Goal: Information Seeking & Learning: Learn about a topic

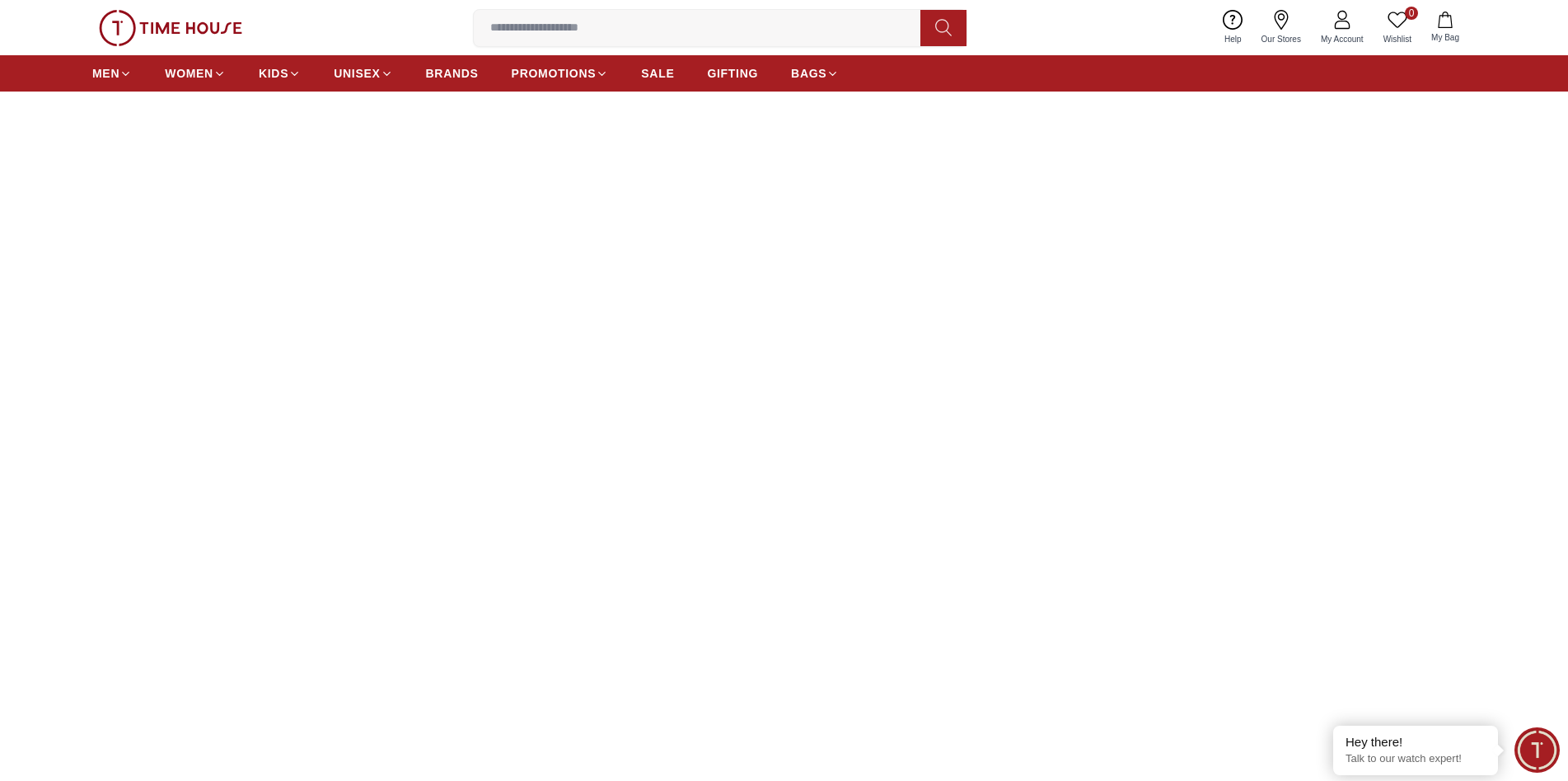
scroll to position [366, 0]
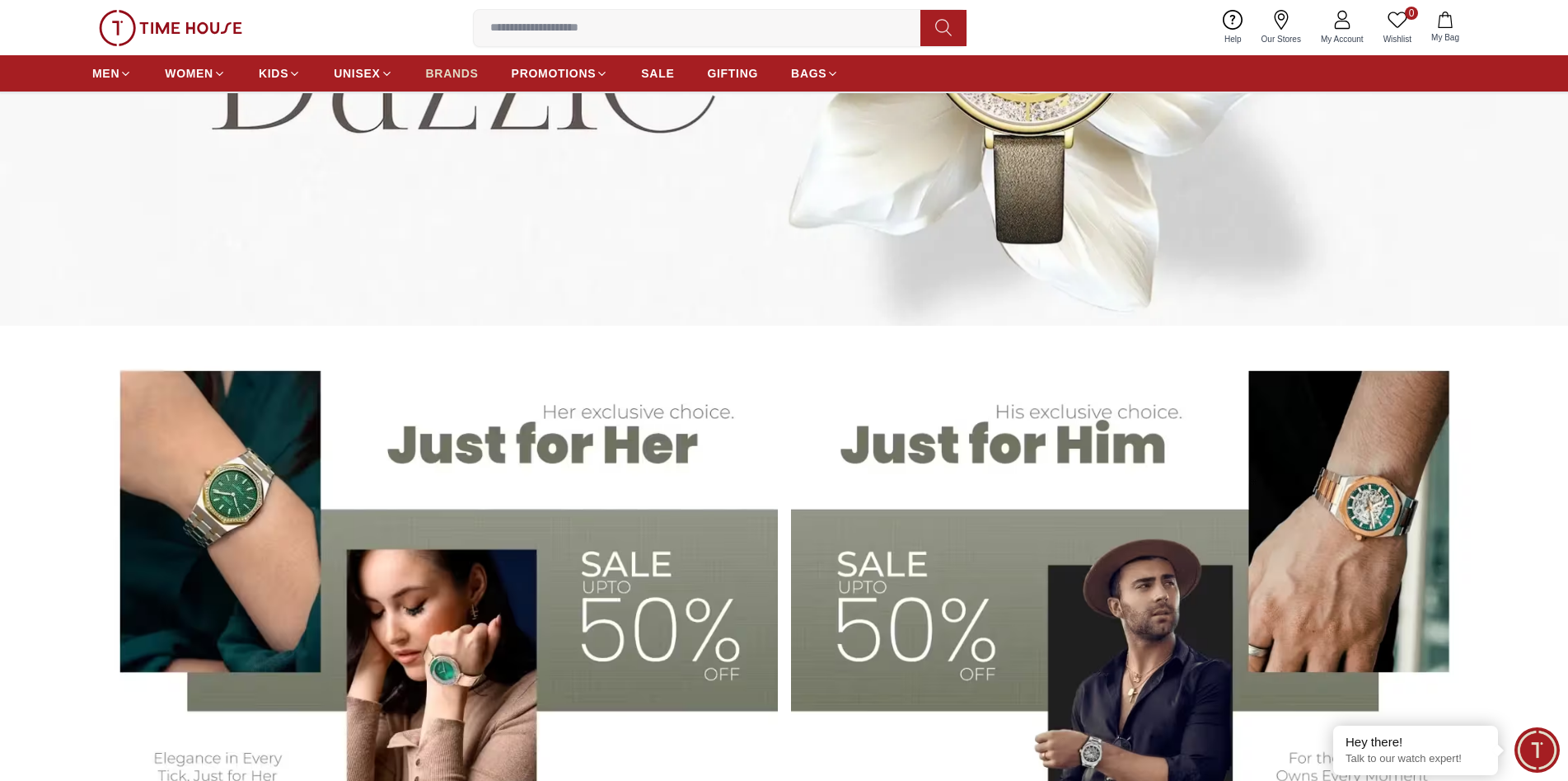
click at [467, 75] on span "BRANDS" at bounding box center [452, 73] width 53 height 17
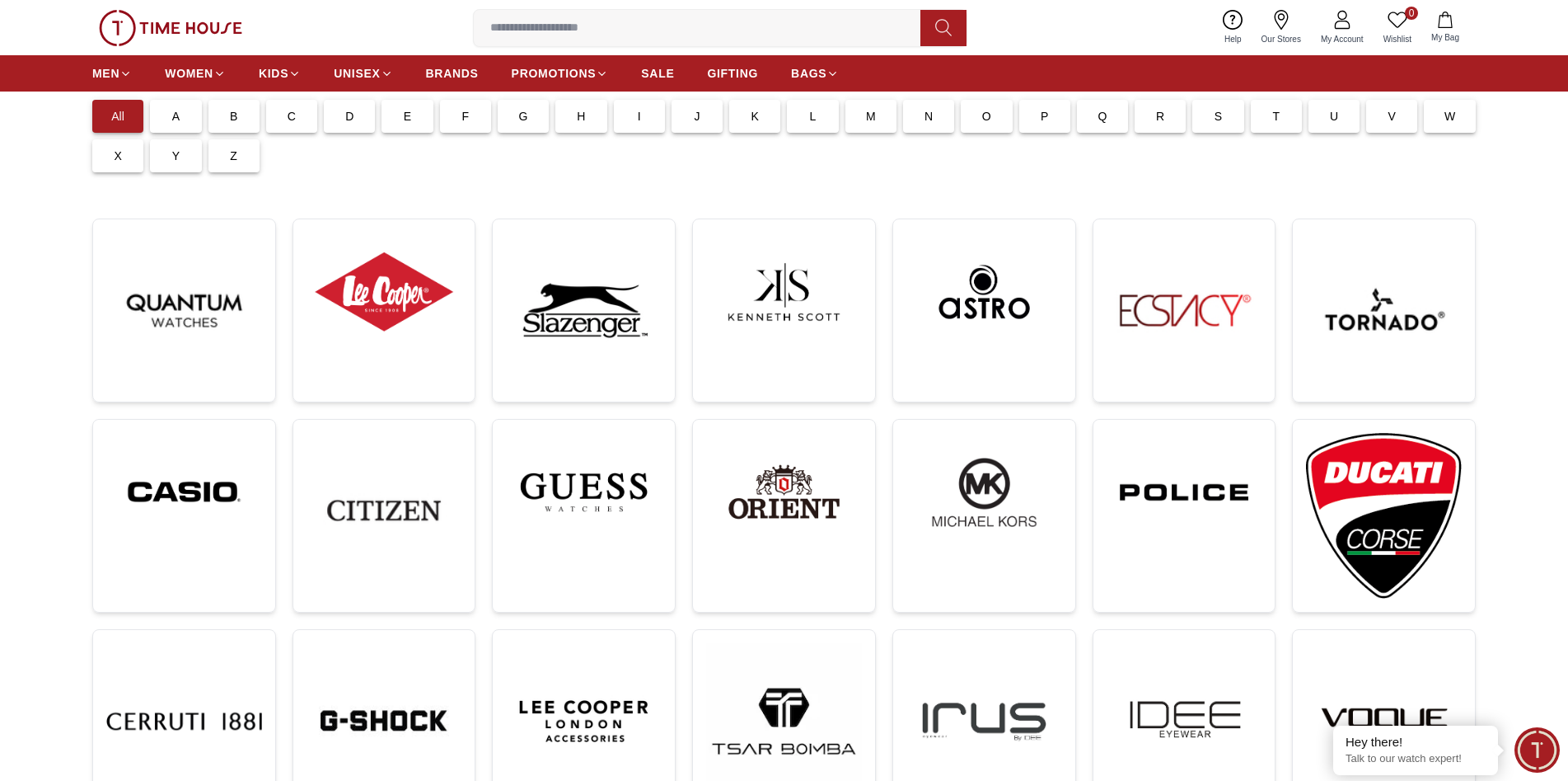
scroll to position [330, 0]
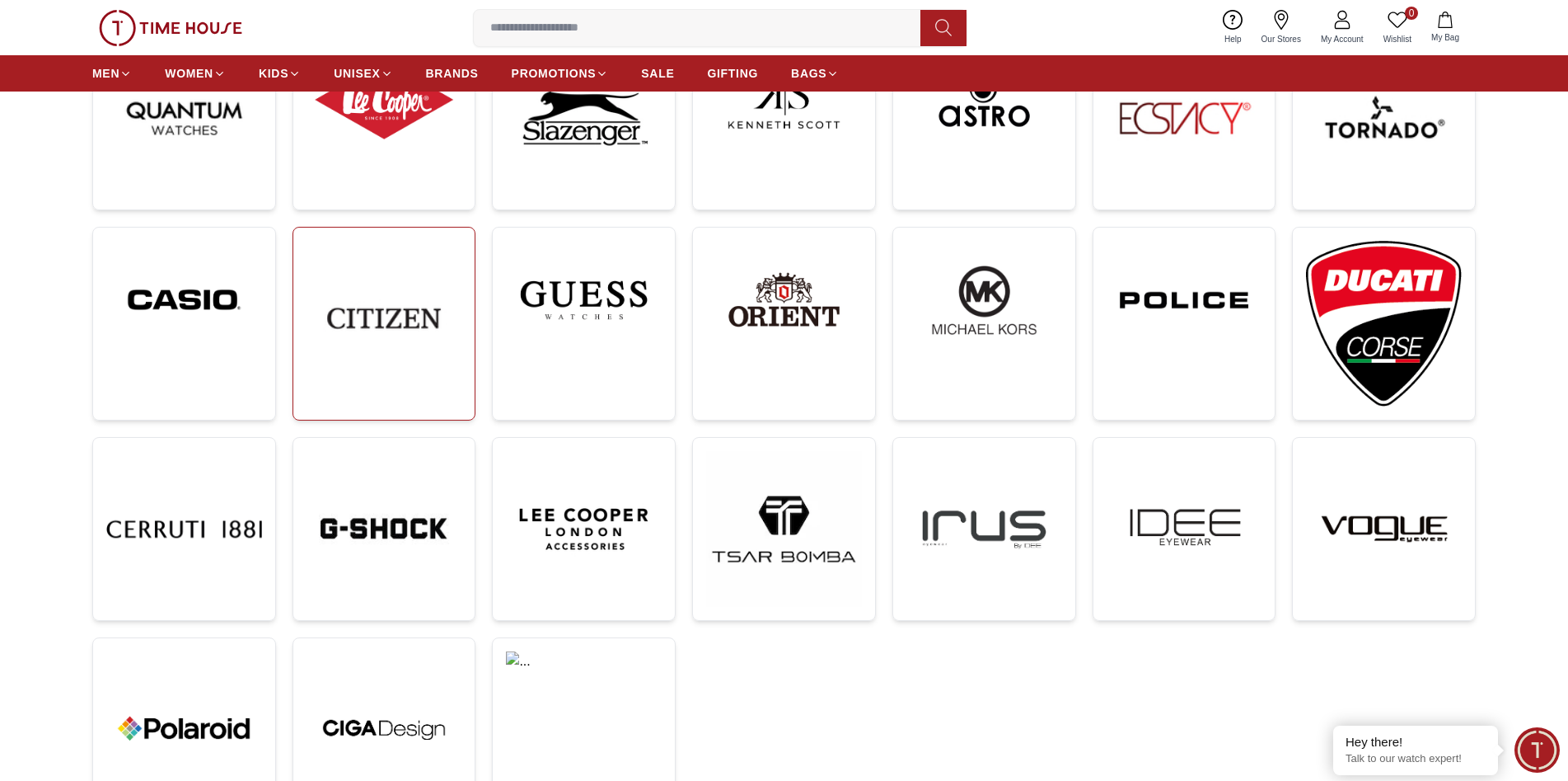
click at [411, 312] on img at bounding box center [384, 318] width 156 height 156
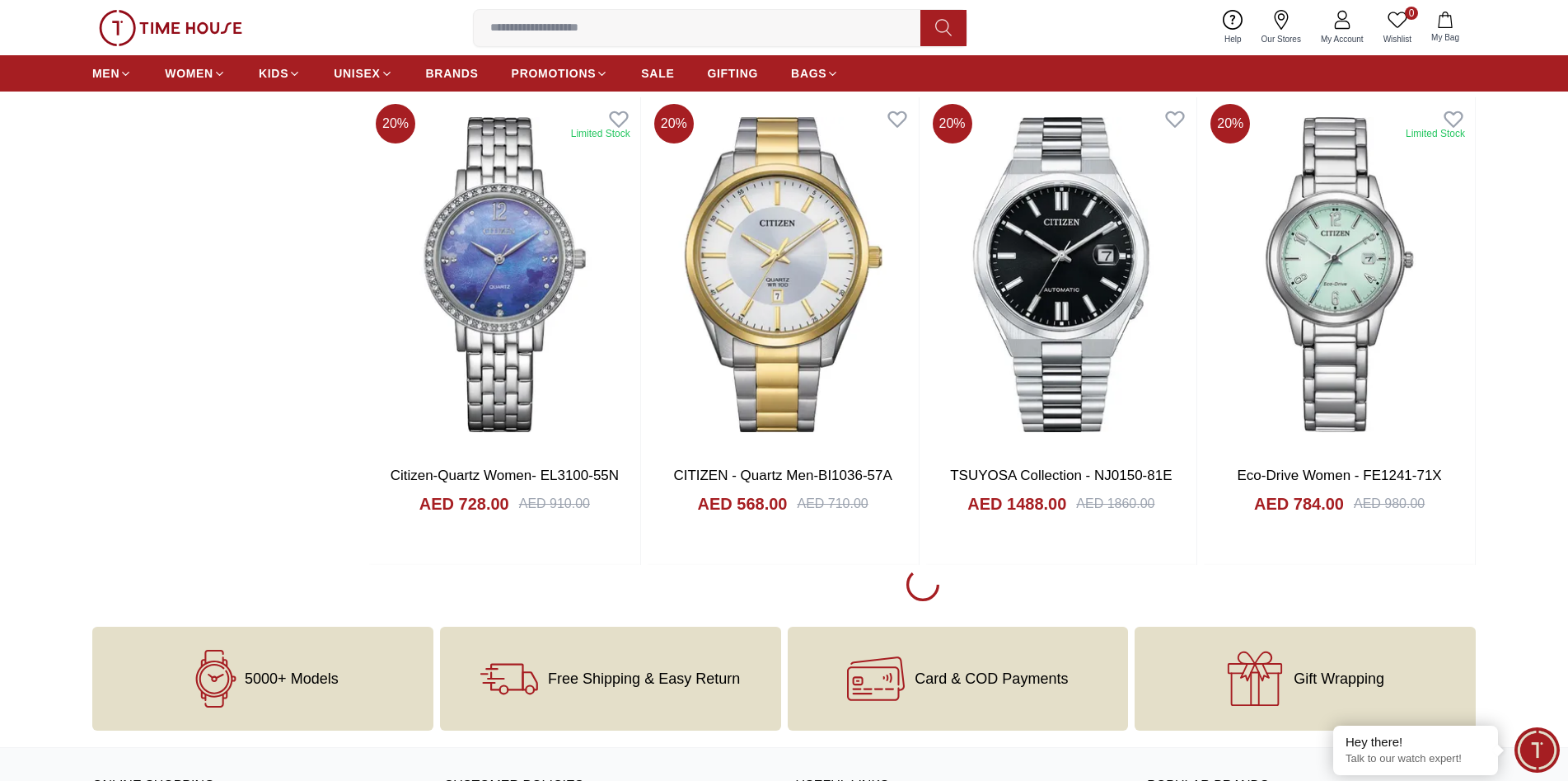
scroll to position [3050, 0]
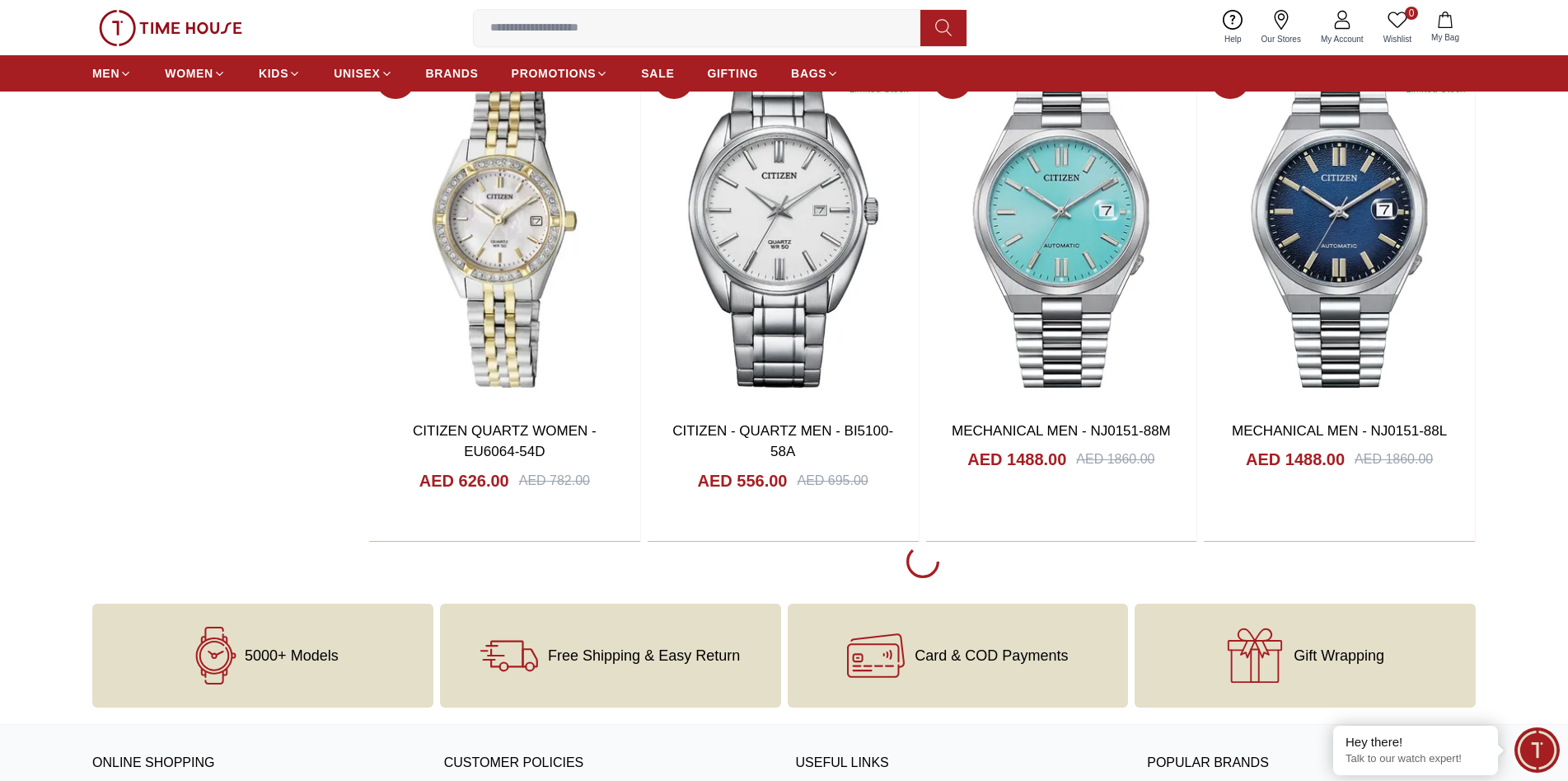
scroll to position [8161, 0]
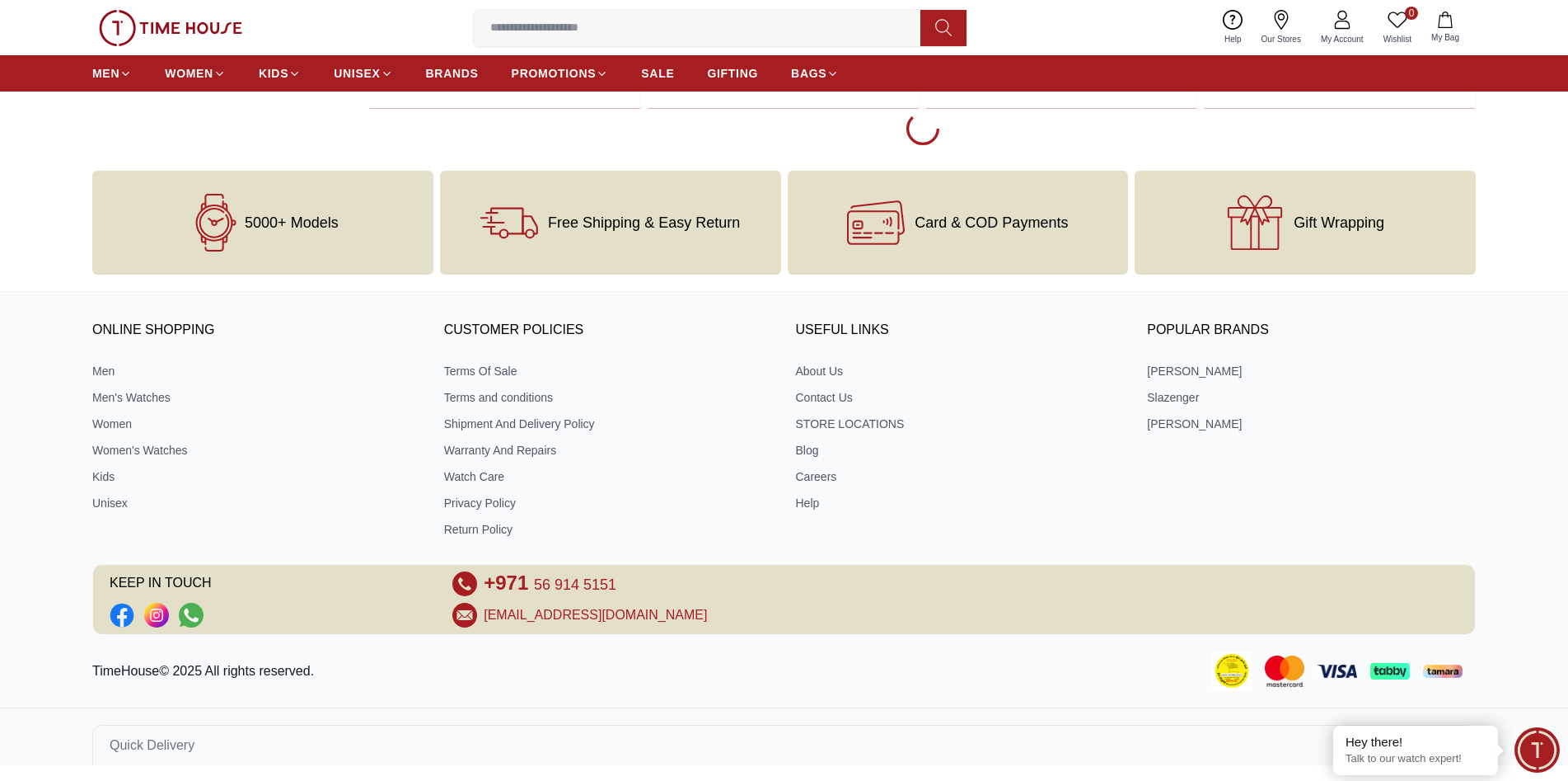
scroll to position [13009, 0]
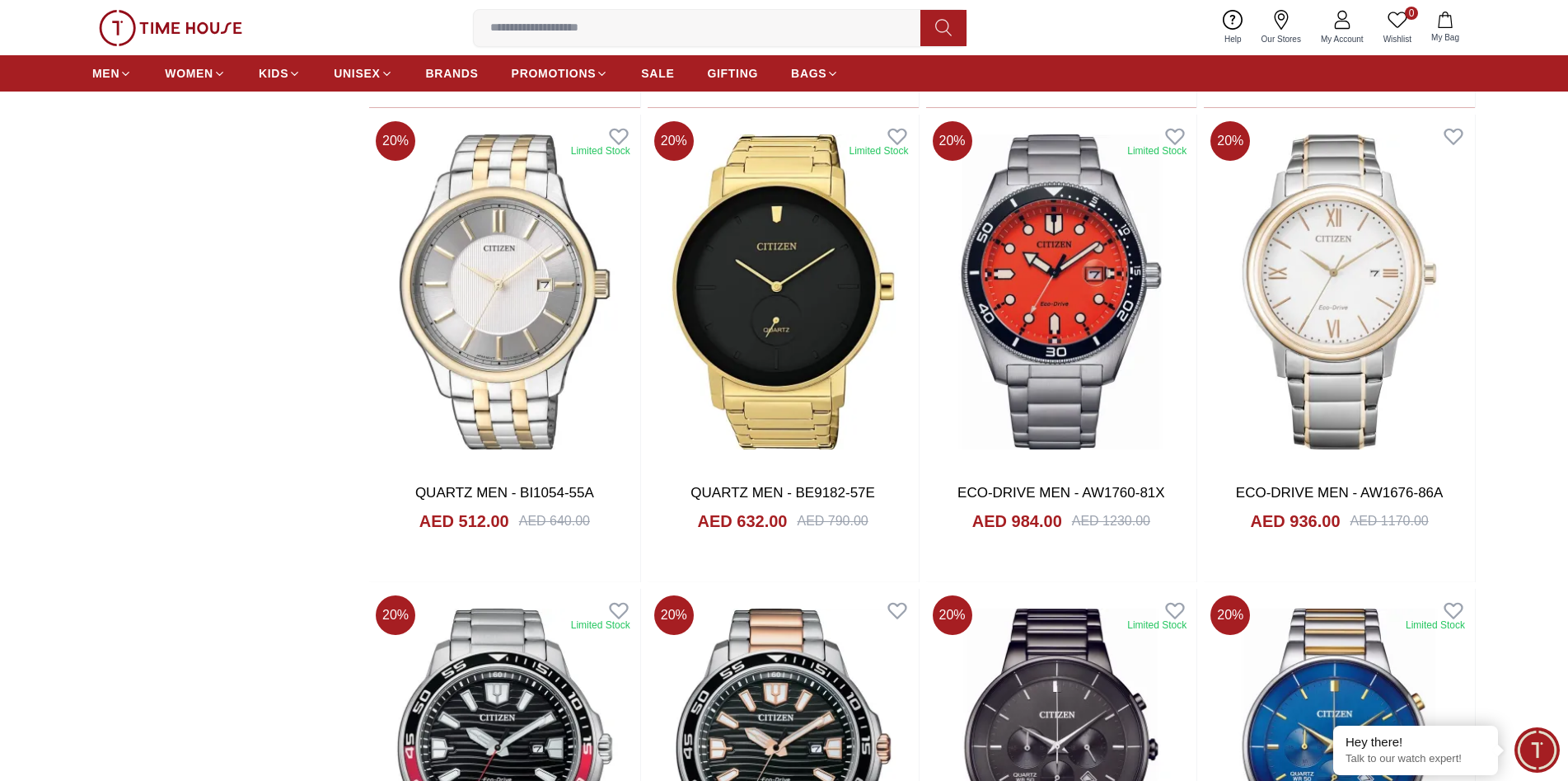
scroll to position [12927, 0]
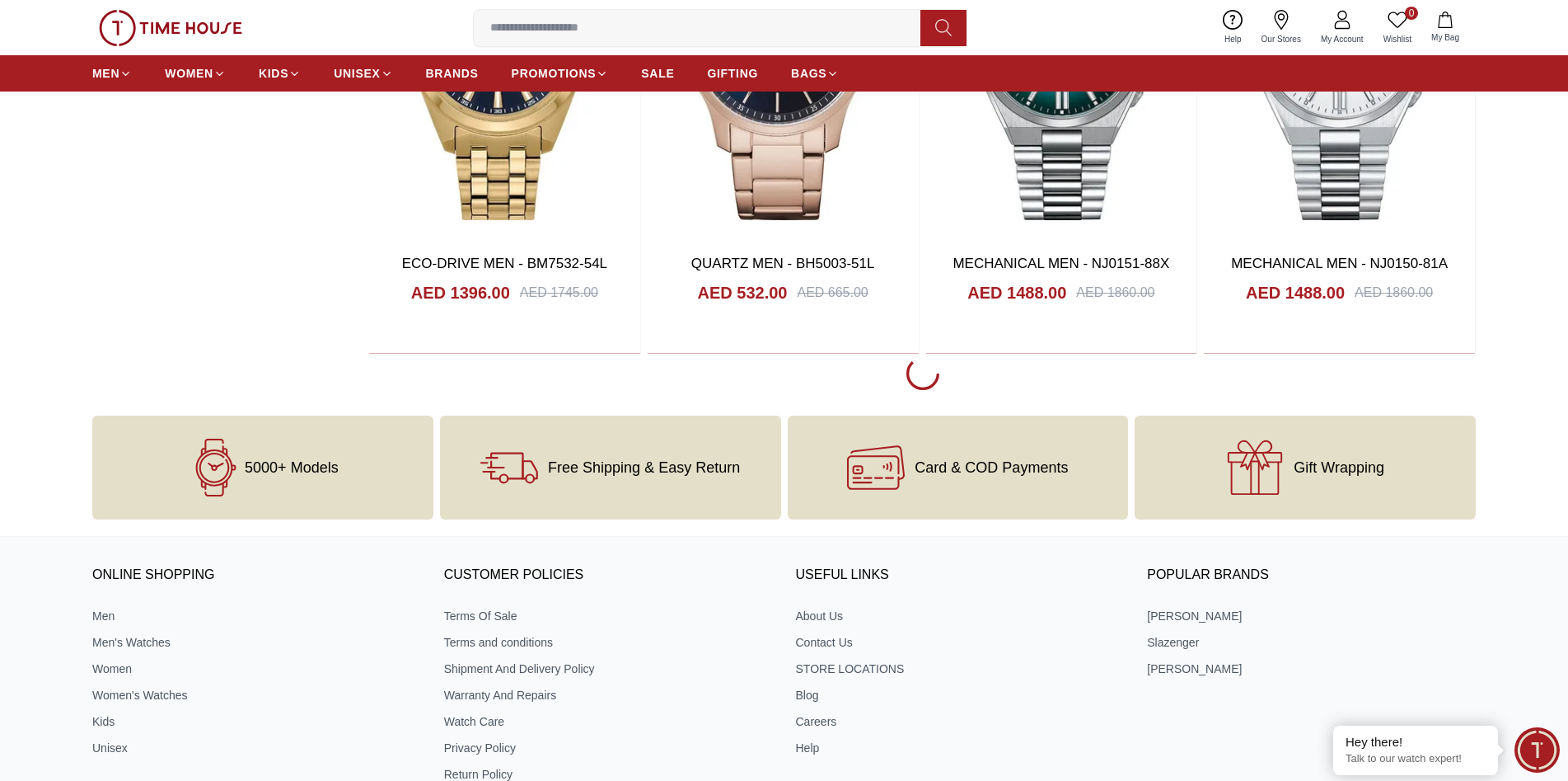
scroll to position [17873, 0]
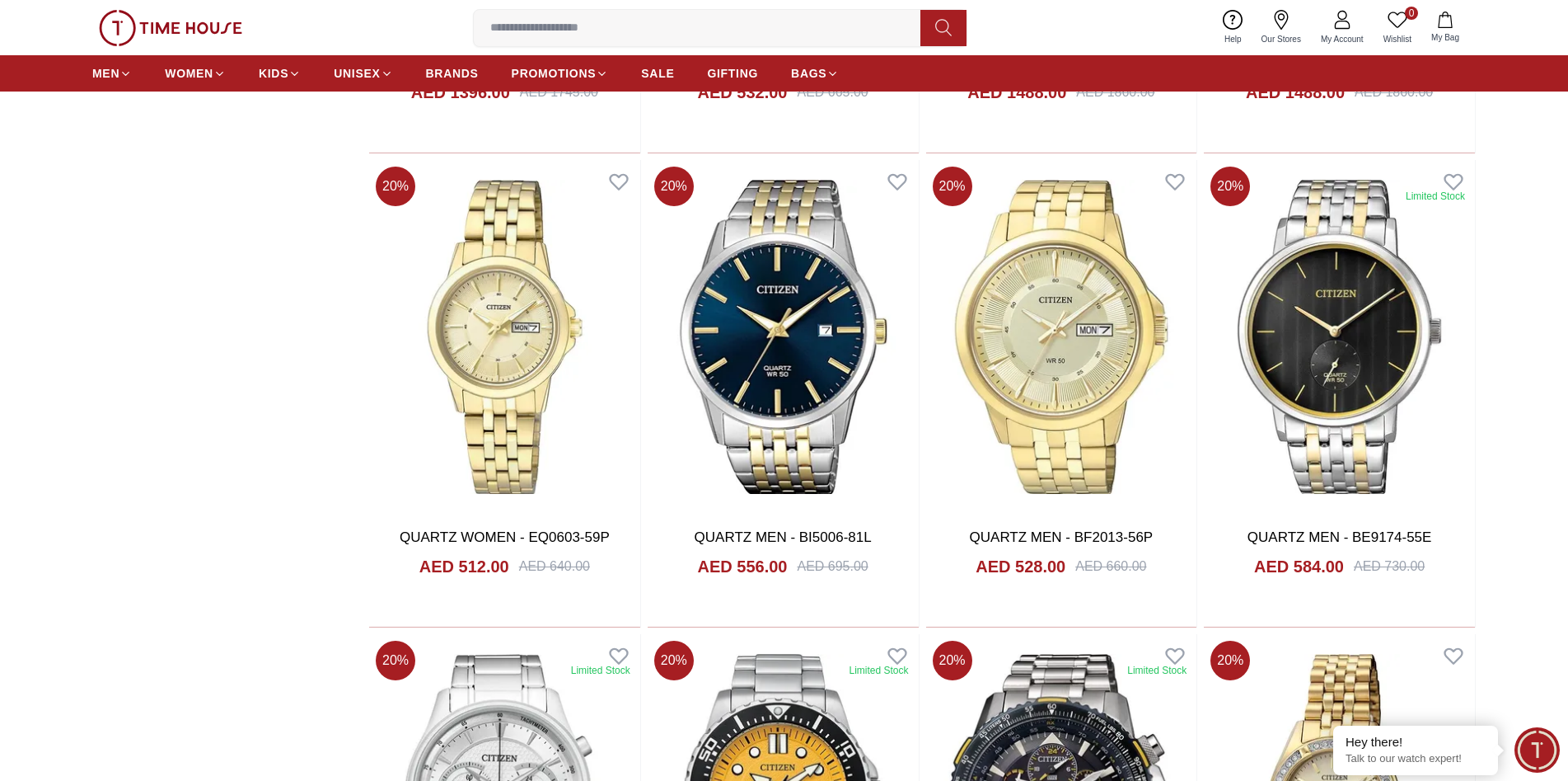
scroll to position [17708, 0]
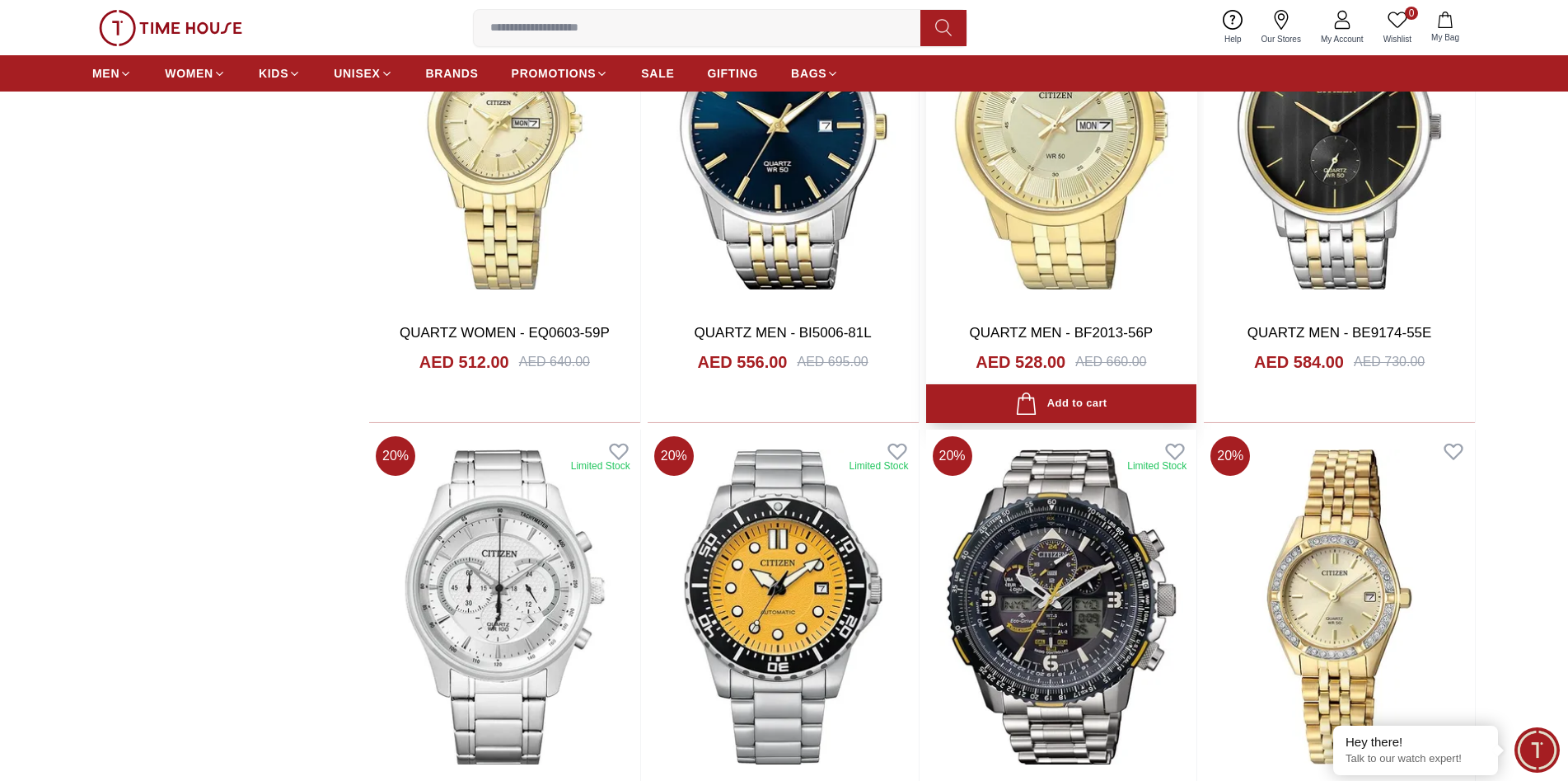
scroll to position [18038, 0]
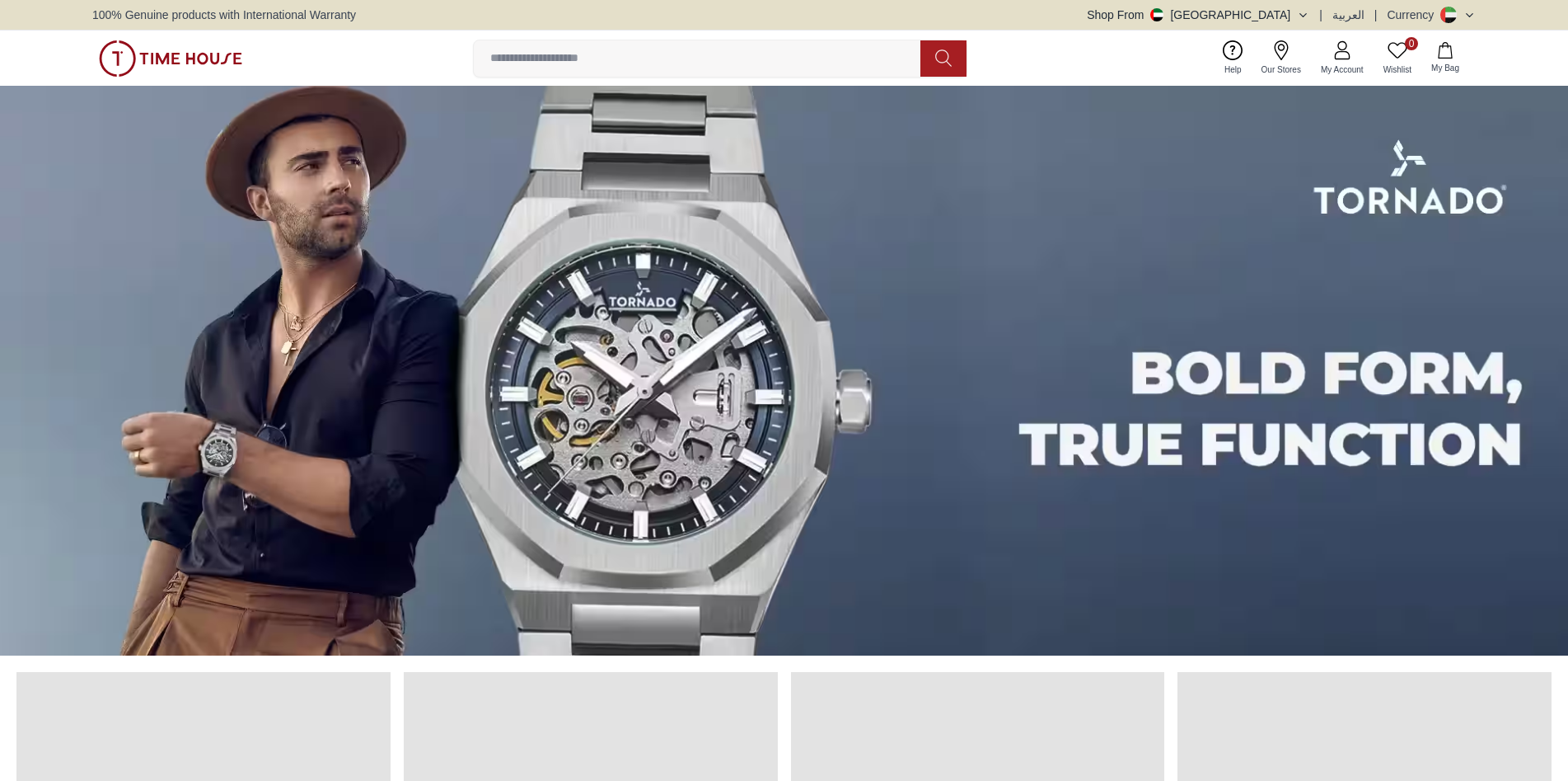
click at [631, 54] on input at bounding box center [703, 59] width 460 height 33
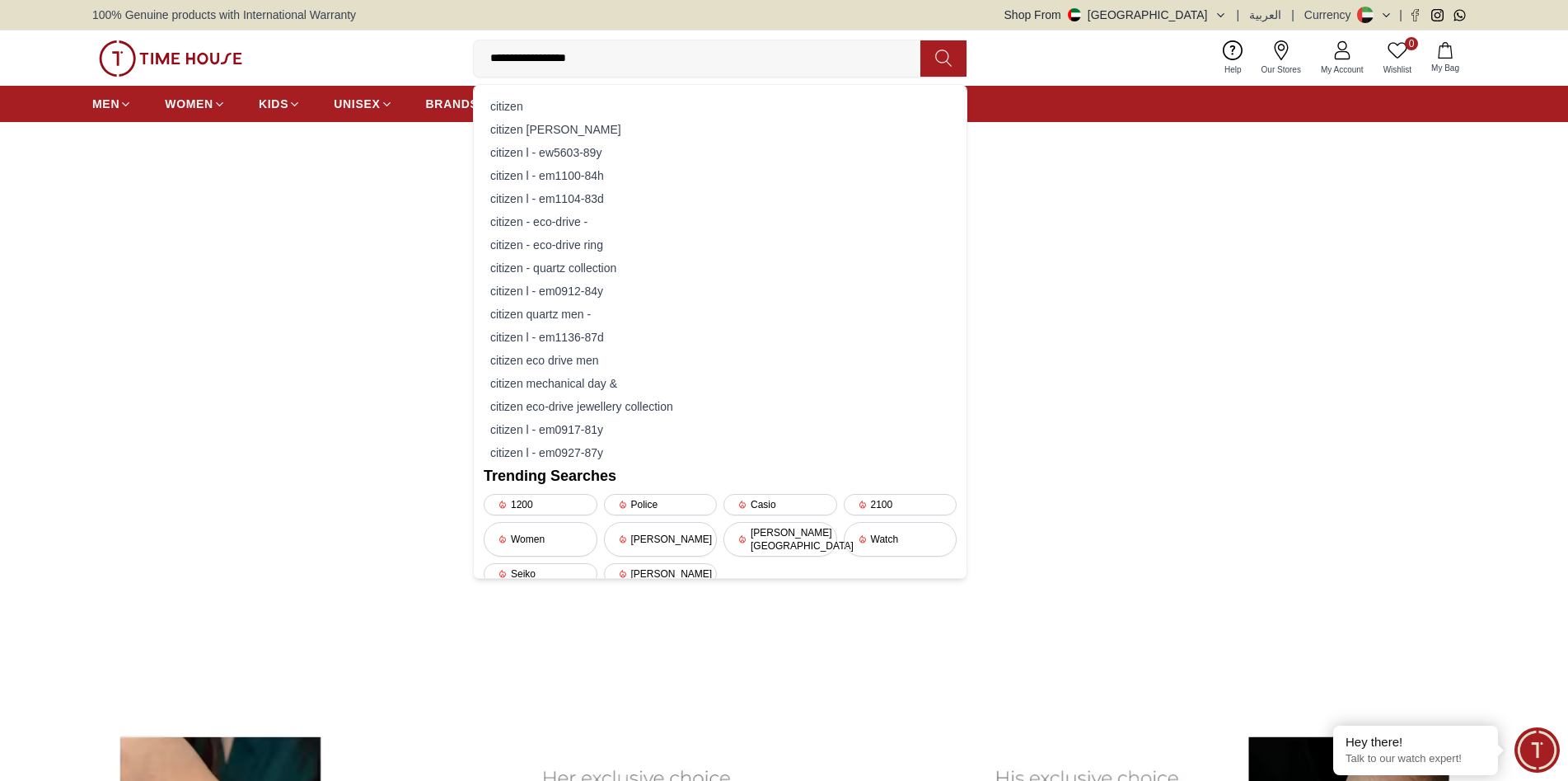
type input "**********"
